Goal: Transaction & Acquisition: Purchase product/service

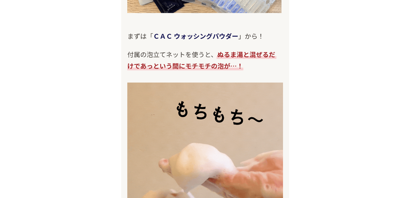
scroll to position [3356, 0]
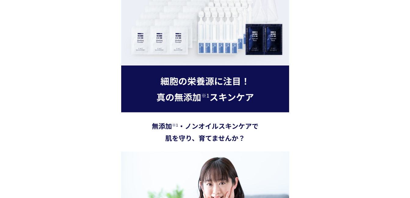
scroll to position [1159, 0]
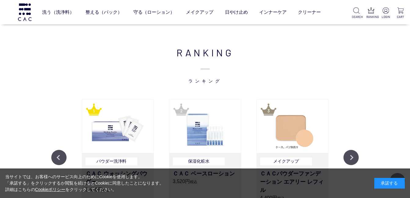
scroll to position [610, 0]
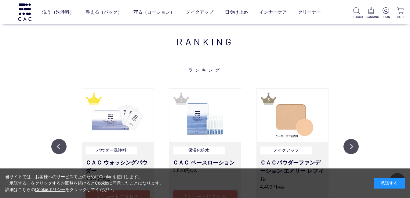
click at [106, 117] on img at bounding box center [117, 115] width 71 height 53
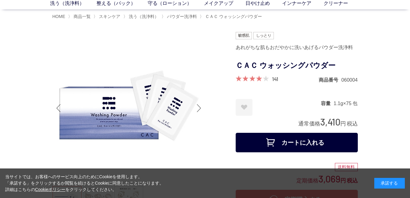
scroll to position [61, 0]
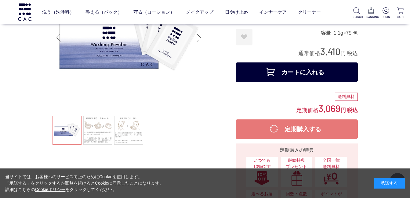
click at [310, 69] on button "カートに入れる" at bounding box center [297, 73] width 122 height 20
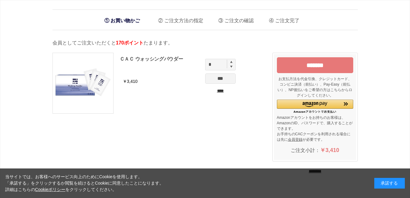
scroll to position [61, 0]
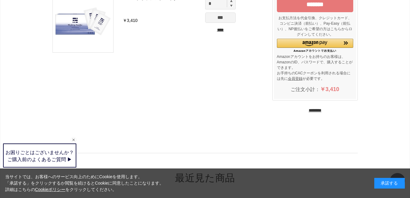
click at [321, 109] on input "********" at bounding box center [314, 111] width 13 height 6
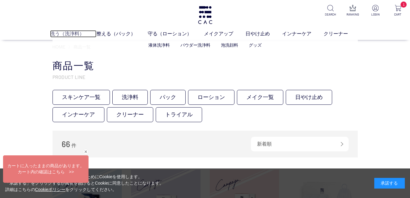
click at [73, 35] on link "洗う（洗浄料）" at bounding box center [73, 33] width 46 height 7
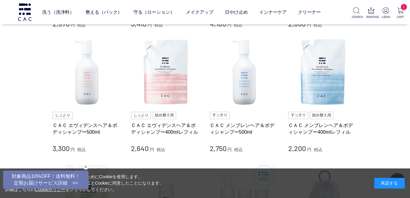
scroll to position [275, 0]
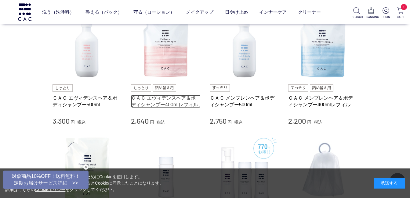
click at [176, 100] on link "ＣＡＣ エヴィデンスヘア＆ボディシャンプー400mlレフィル" at bounding box center [166, 101] width 70 height 13
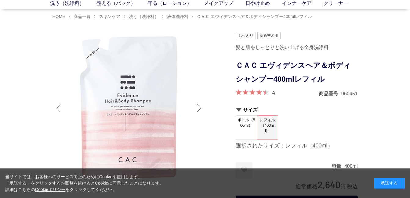
scroll to position [92, 0]
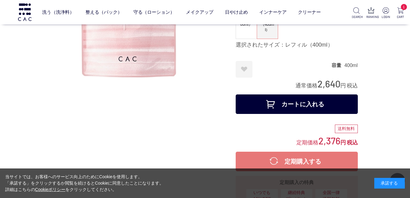
click at [293, 108] on button "カートに入れる" at bounding box center [297, 105] width 122 height 20
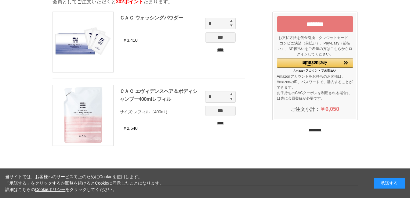
scroll to position [61, 0]
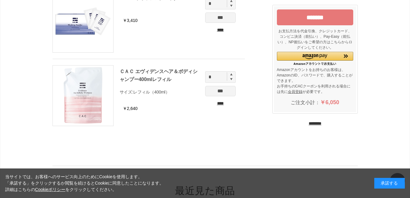
click at [312, 123] on input "********" at bounding box center [314, 124] width 13 height 6
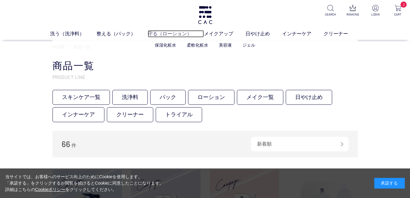
click at [166, 34] on link "守る（ローション）" at bounding box center [176, 33] width 56 height 7
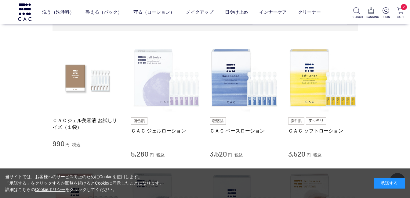
scroll to position [122, 0]
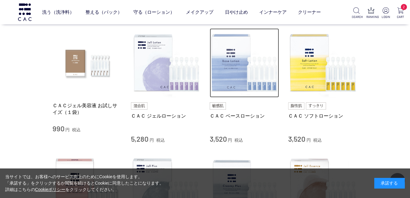
click at [251, 85] on img at bounding box center [245, 63] width 70 height 70
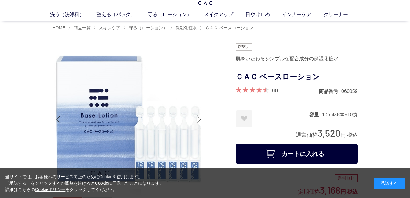
scroll to position [31, 0]
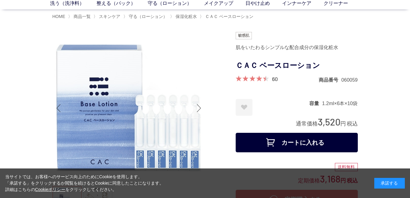
click at [308, 140] on button "カートに入れる" at bounding box center [297, 143] width 122 height 20
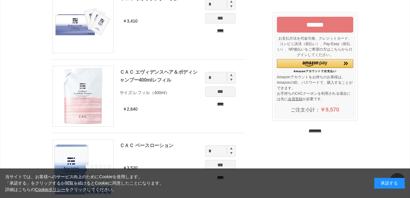
scroll to position [92, 0]
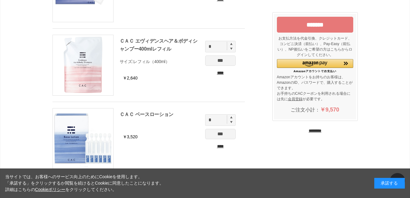
click at [308, 131] on input "********" at bounding box center [314, 131] width 13 height 6
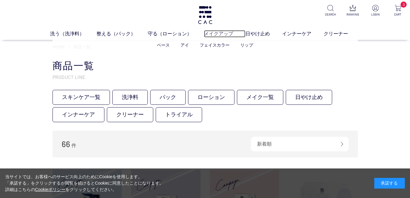
click at [222, 34] on link "メイクアップ" at bounding box center [224, 33] width 41 height 7
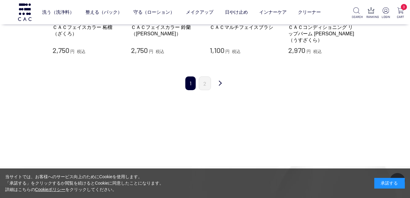
scroll to position [702, 0]
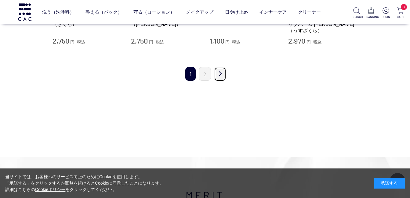
click at [219, 68] on link "次" at bounding box center [220, 74] width 12 height 14
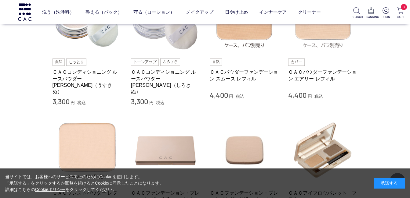
scroll to position [153, 0]
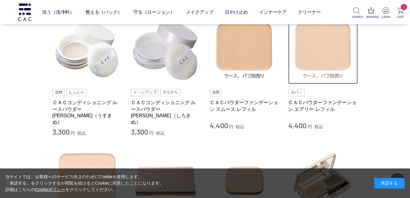
click at [328, 63] on img at bounding box center [323, 50] width 70 height 70
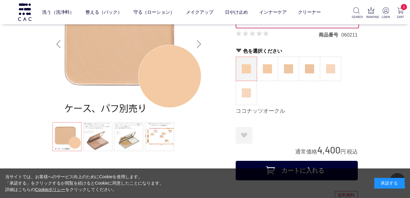
scroll to position [61, 0]
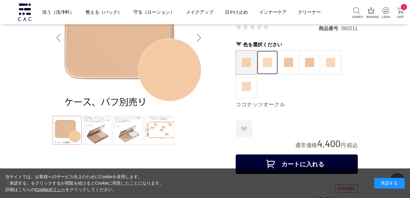
click at [272, 63] on figure at bounding box center [267, 63] width 21 height 24
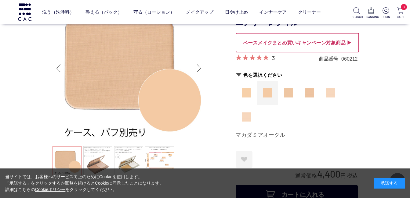
scroll to position [92, 0]
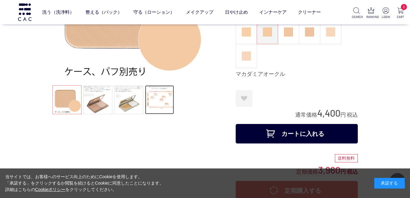
click at [160, 99] on link at bounding box center [159, 99] width 29 height 29
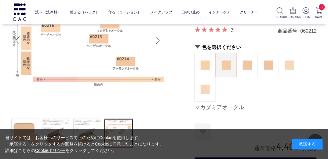
scroll to position [55, 0]
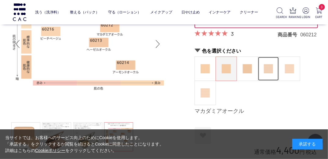
click at [268, 69] on img at bounding box center [268, 68] width 9 height 9
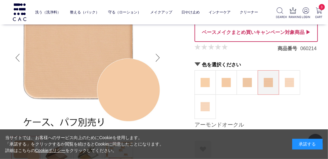
scroll to position [73, 0]
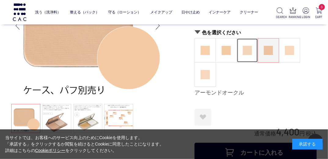
click at [249, 50] on img at bounding box center [247, 50] width 9 height 9
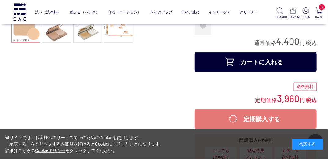
scroll to position [171, 0]
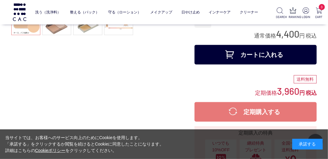
click at [241, 55] on button "カートに入れる" at bounding box center [255, 55] width 122 height 20
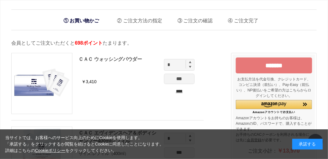
click at [278, 65] on input "*******" at bounding box center [274, 65] width 76 height 16
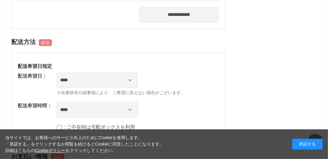
scroll to position [439, 0]
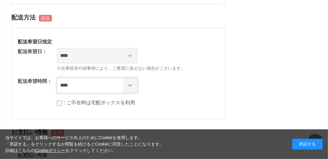
click at [131, 84] on select "**** *** ****** ****** ****** ******" at bounding box center [97, 84] width 81 height 15
select select "**"
click at [57, 77] on select "**** *** ****** ****** ****** ******" at bounding box center [97, 84] width 81 height 15
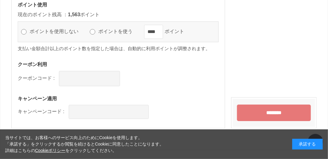
scroll to position [830, 0]
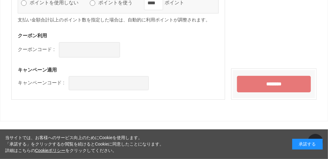
click at [249, 81] on input "********" at bounding box center [274, 84] width 74 height 16
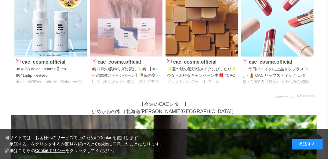
scroll to position [128, 0]
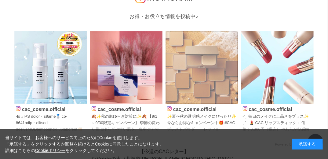
click at [191, 52] on img at bounding box center [201, 67] width 73 height 73
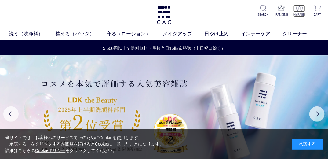
click at [297, 10] on img at bounding box center [299, 8] width 6 height 6
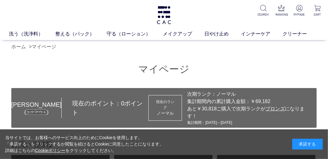
click at [35, 110] on link "ログアウト" at bounding box center [36, 112] width 21 height 5
